Goal: Task Accomplishment & Management: Use online tool/utility

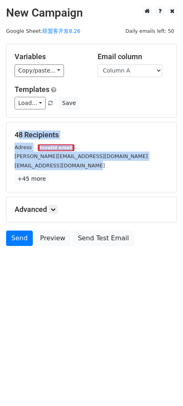
drag, startPoint x: 103, startPoint y: 167, endPoint x: 15, endPoint y: 134, distance: 93.9
click at [15, 134] on div "48 Recipients Adress Invalid email andrew@getlasso.co austinledson902@hotmail.c…" at bounding box center [92, 156] width 154 height 53
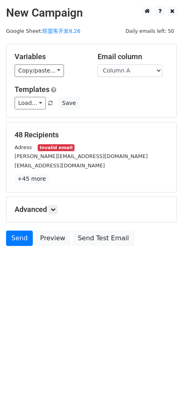
click at [88, 285] on html "New Campaign Daily emails left: 50 Google Sheet: 联盟客开发8.26 Variables Copy/paste…" at bounding box center [91, 203] width 183 height 406
click at [37, 179] on link "+45 more" at bounding box center [32, 179] width 34 height 10
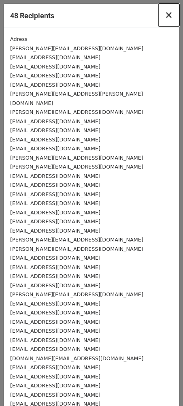
click at [165, 17] on span "×" at bounding box center [169, 14] width 8 height 11
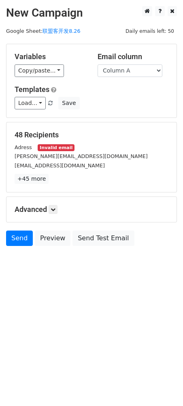
click at [95, 148] on div "Adress Invalid email" at bounding box center [92, 147] width 166 height 9
click at [80, 151] on div "Adress Invalid email" at bounding box center [92, 147] width 166 height 9
click at [45, 151] on small "Invalid email" at bounding box center [56, 147] width 36 height 7
click at [78, 150] on div "Adress Invalid email" at bounding box center [92, 147] width 166 height 9
